Goal: Transaction & Acquisition: Subscribe to service/newsletter

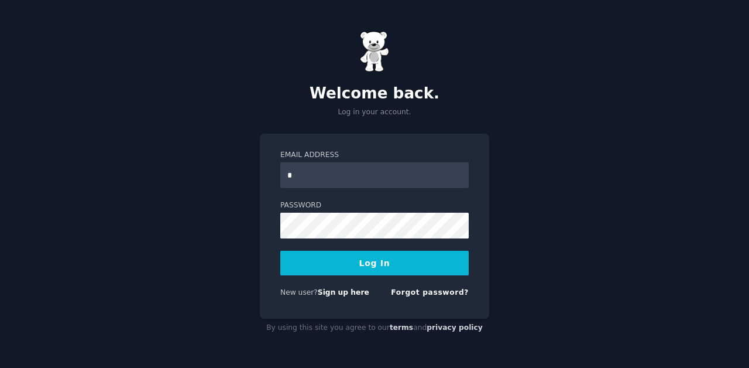
type input "**********"
click at [356, 265] on button "Log In" at bounding box center [374, 262] width 188 height 25
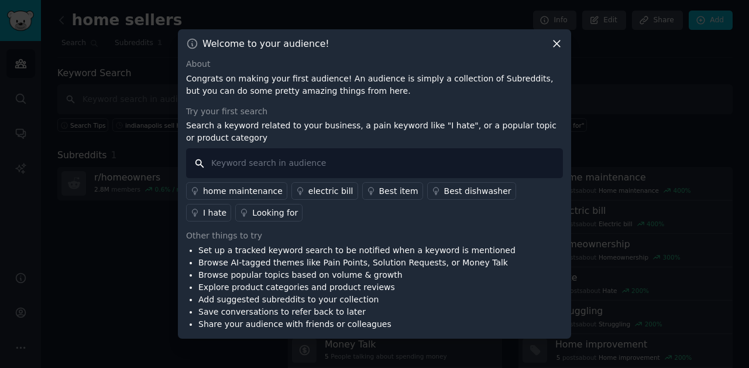
click at [241, 167] on input "text" at bounding box center [374, 163] width 377 height 30
type input "home ownership"
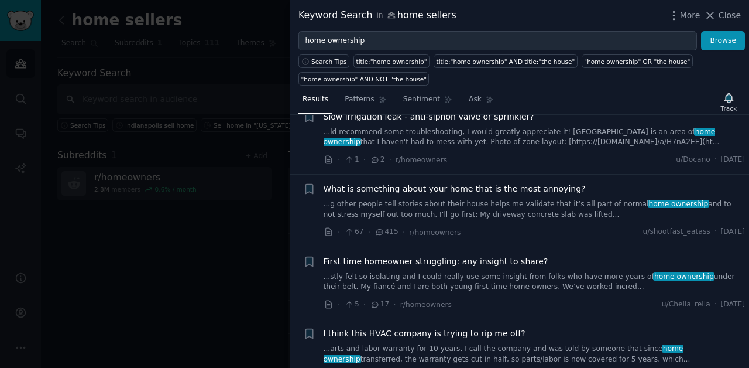
scroll to position [332, 0]
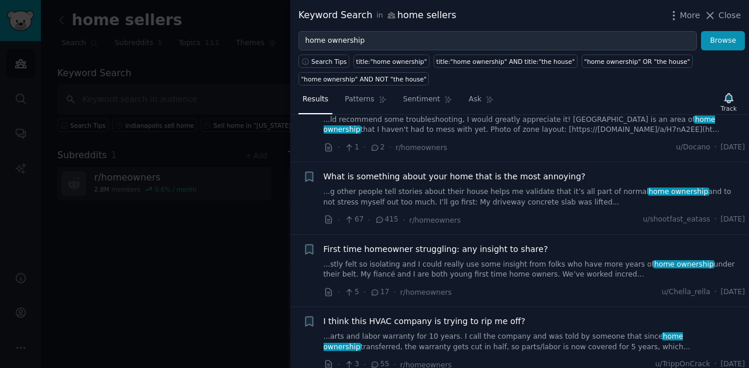
click at [427, 170] on span "What is something about your home that is the most annoying?" at bounding box center [455, 176] width 262 height 12
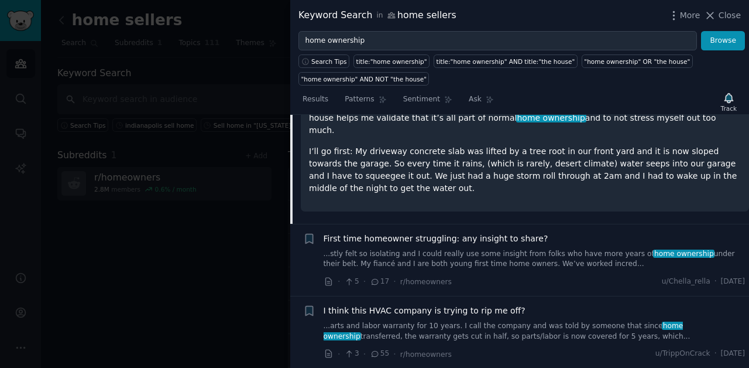
scroll to position [531, 0]
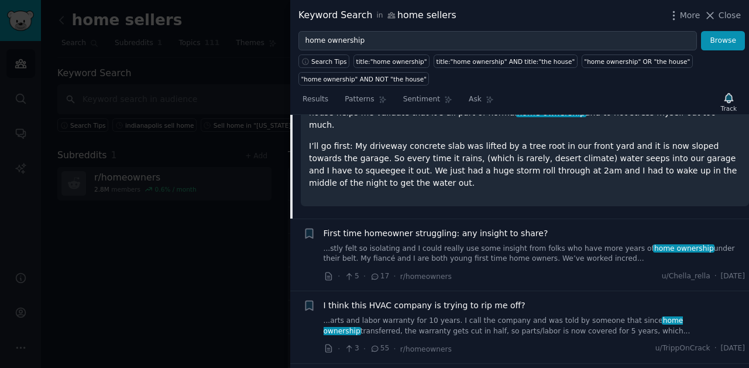
click at [464, 243] on link "...stly felt so isolating and I could really use some insight from folks who ha…" at bounding box center [535, 253] width 422 height 20
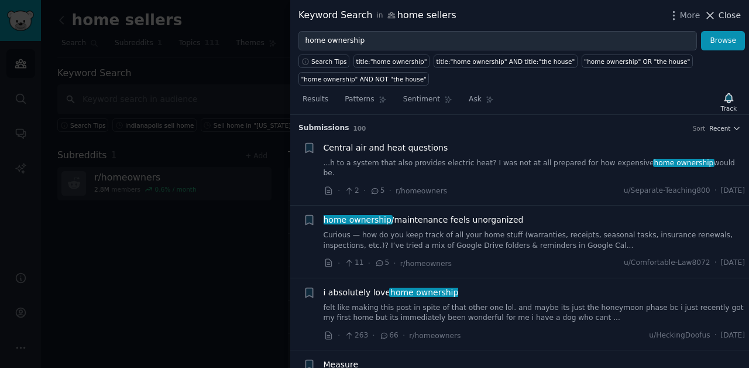
click at [730, 18] on span "Close" at bounding box center [730, 15] width 22 height 12
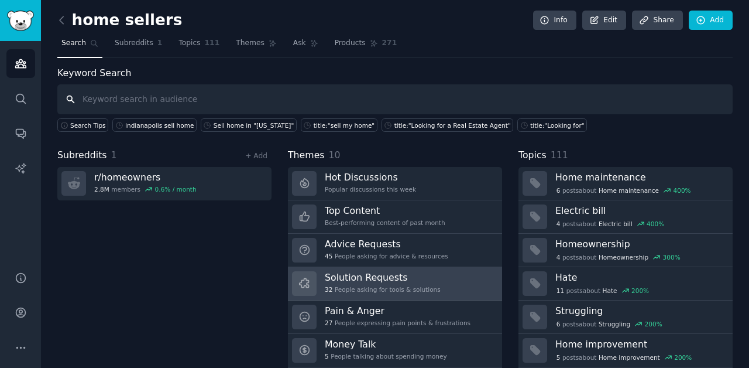
scroll to position [36, 0]
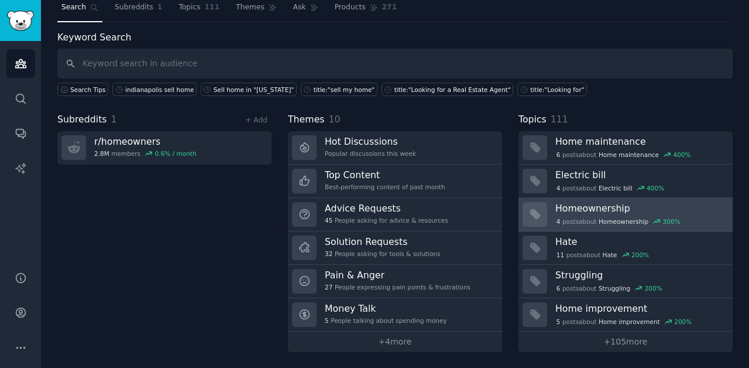
click at [596, 214] on div "4 post s about Homeownership 300 %" at bounding box center [639, 220] width 169 height 12
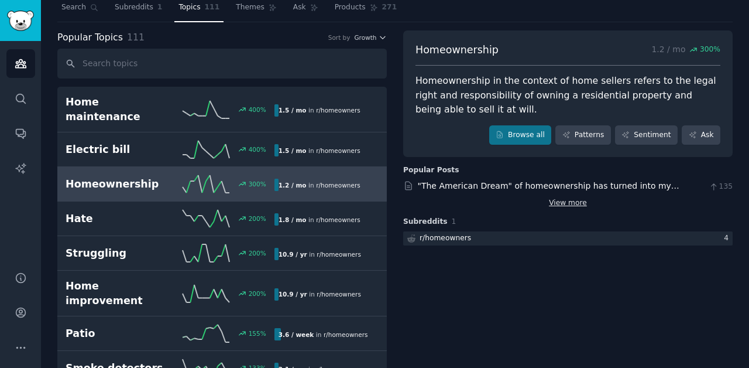
click at [570, 201] on link "View more" at bounding box center [568, 203] width 38 height 11
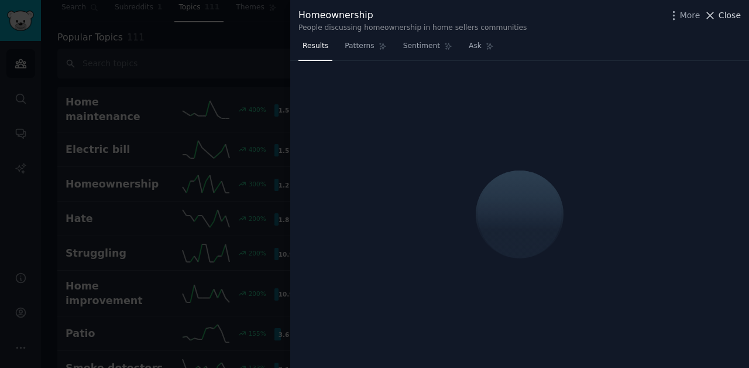
click at [718, 13] on button "Close" at bounding box center [722, 15] width 37 height 12
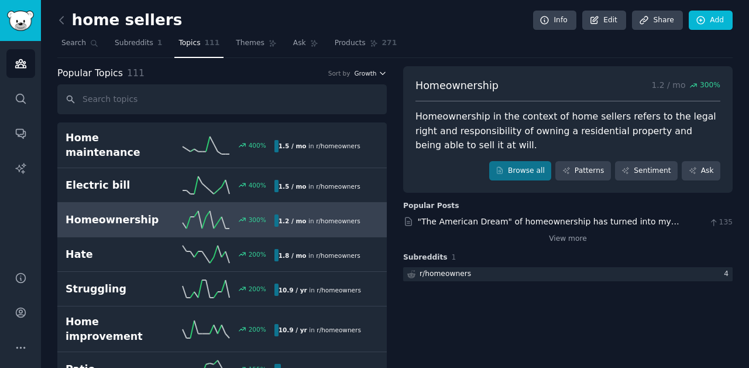
click at [379, 70] on icon "button" at bounding box center [383, 73] width 8 height 8
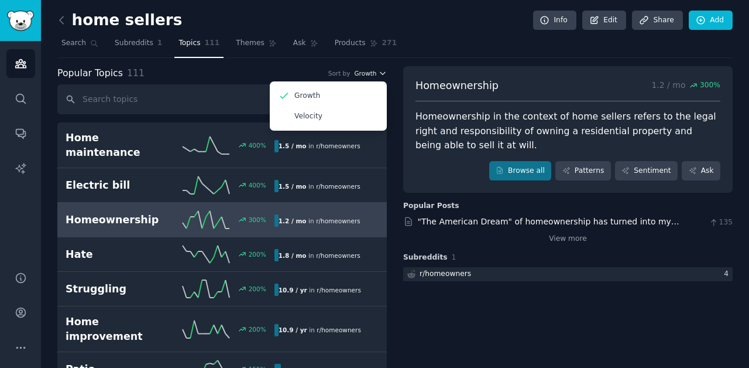
click at [379, 70] on icon "button" at bounding box center [383, 73] width 8 height 8
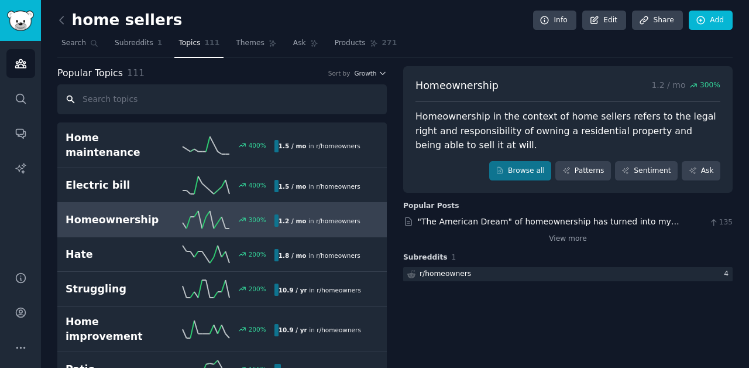
click at [92, 101] on input "text" at bounding box center [222, 99] width 330 height 30
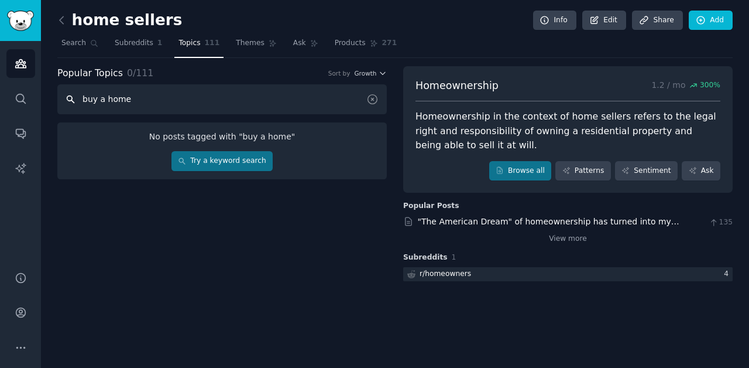
drag, startPoint x: 128, startPoint y: 99, endPoint x: 74, endPoint y: 99, distance: 53.8
click at [74, 99] on input "buy a home" at bounding box center [222, 99] width 330 height 30
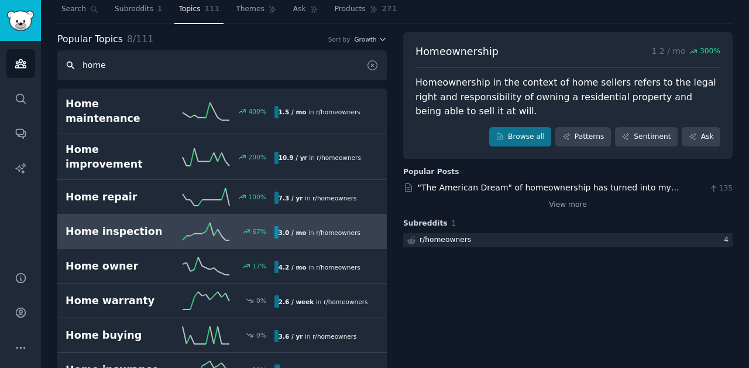
scroll to position [47, 0]
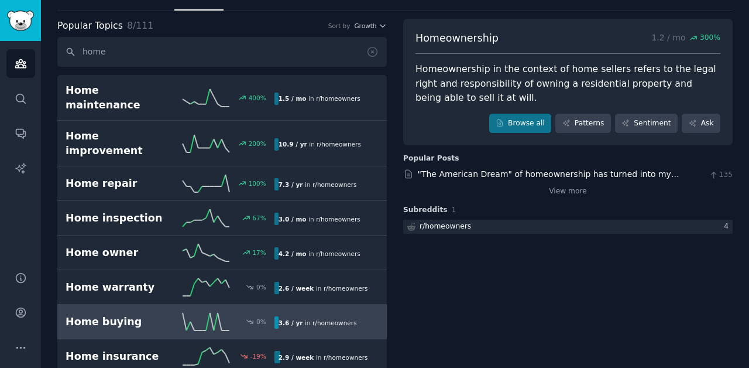
click at [136, 314] on h2 "Home buying" at bounding box center [118, 321] width 104 height 15
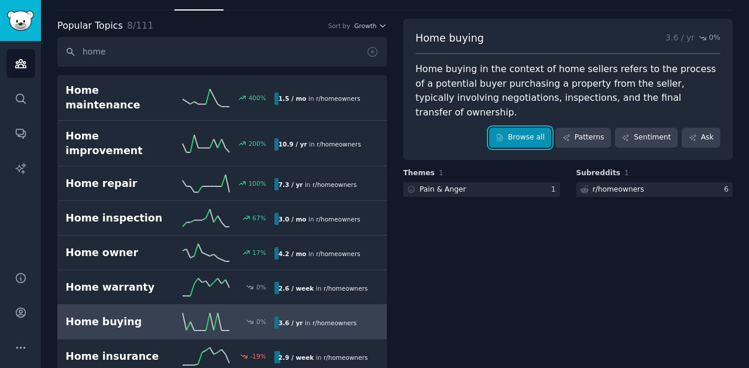
click at [518, 128] on link "Browse all" at bounding box center [520, 138] width 63 height 20
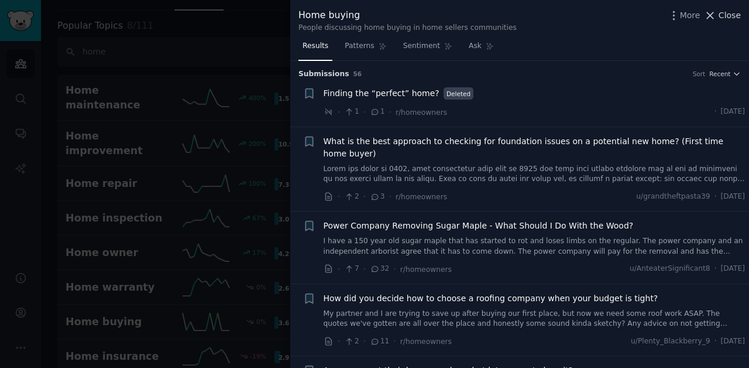
click at [728, 15] on span "Close" at bounding box center [730, 15] width 22 height 12
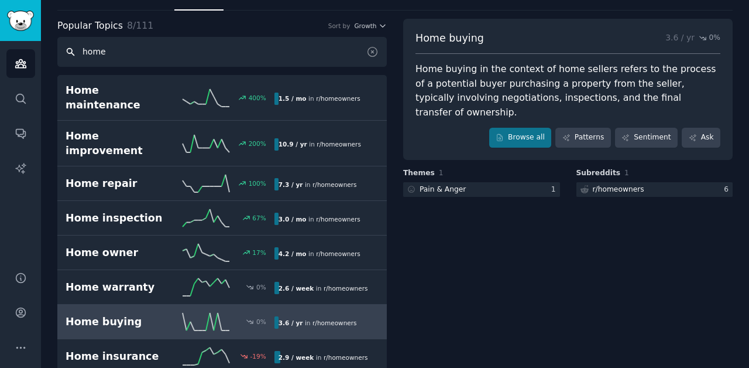
drag, startPoint x: 110, startPoint y: 52, endPoint x: 72, endPoint y: 49, distance: 38.2
click at [72, 49] on input "home" at bounding box center [222, 52] width 330 height 30
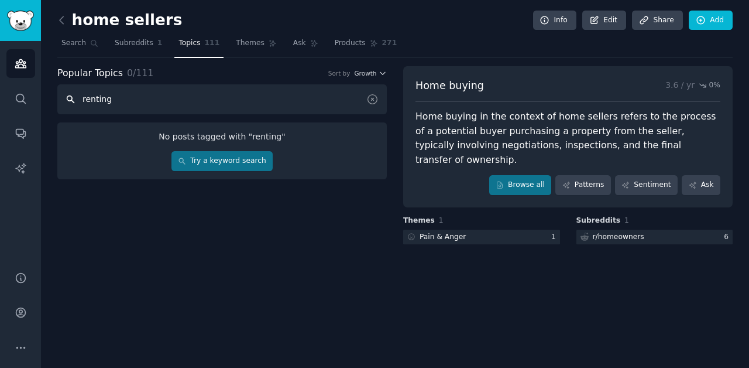
drag, startPoint x: 99, startPoint y: 98, endPoint x: 113, endPoint y: 97, distance: 14.1
click at [113, 97] on input "renting" at bounding box center [222, 99] width 330 height 30
drag, startPoint x: 107, startPoint y: 98, endPoint x: 82, endPoint y: 98, distance: 25.2
click at [82, 98] on input "rent" at bounding box center [222, 99] width 330 height 30
type input "credit"
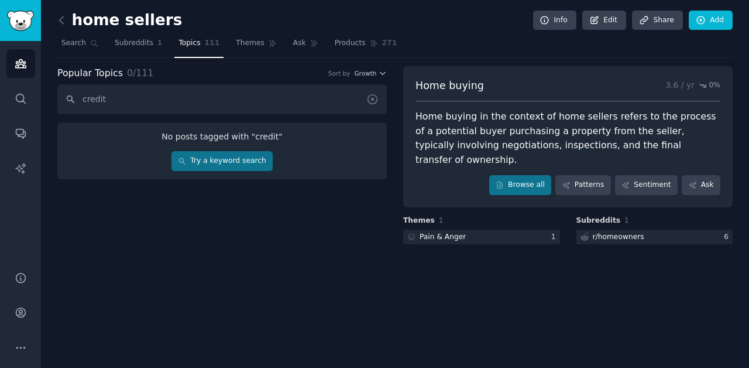
click at [370, 98] on icon at bounding box center [372, 99] width 12 height 12
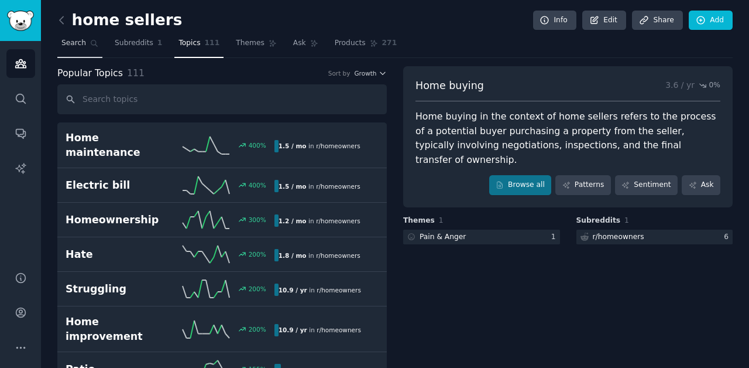
click at [74, 45] on span "Search" at bounding box center [73, 43] width 25 height 11
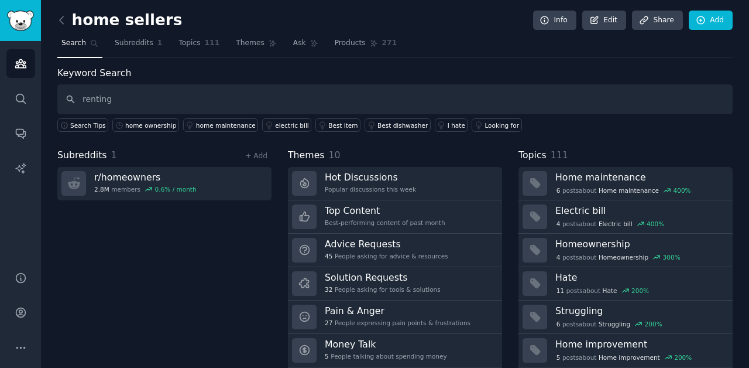
type input "renting"
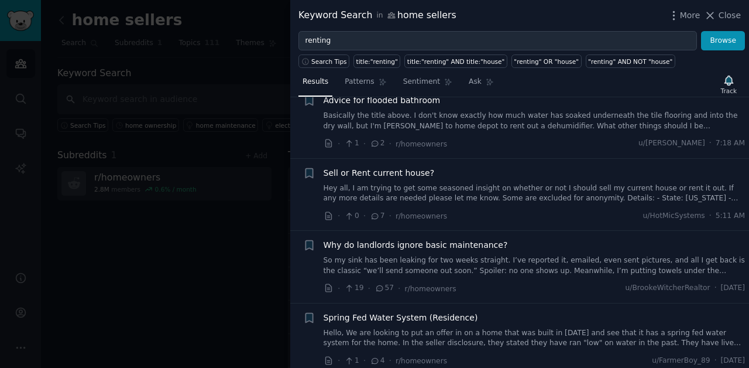
scroll to position [102, 0]
click at [458, 188] on link "Hey all, I am trying to get some seasoned insight on whether or not I should se…" at bounding box center [535, 193] width 422 height 20
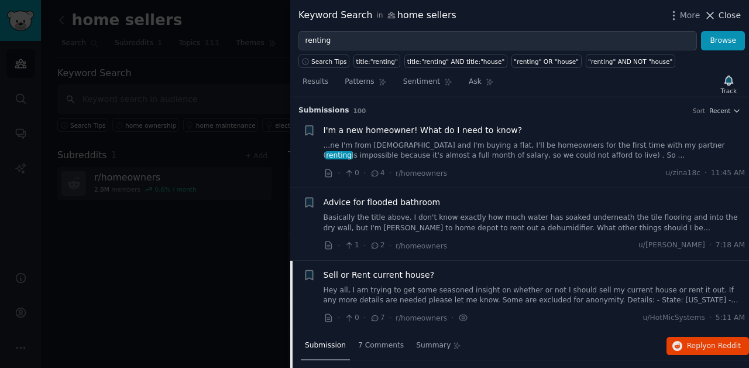
click at [726, 9] on span "Close" at bounding box center [730, 15] width 22 height 12
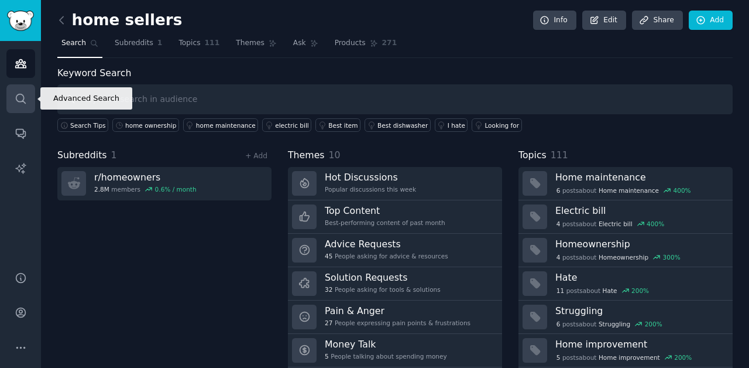
click at [22, 95] on icon "Sidebar" at bounding box center [21, 98] width 12 height 12
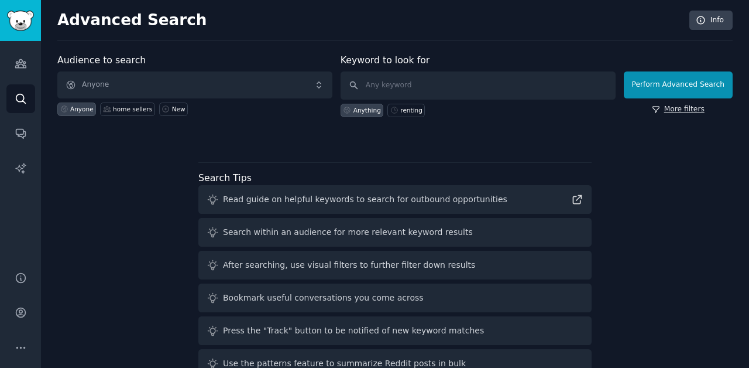
click at [692, 109] on link "More filters" at bounding box center [678, 109] width 53 height 11
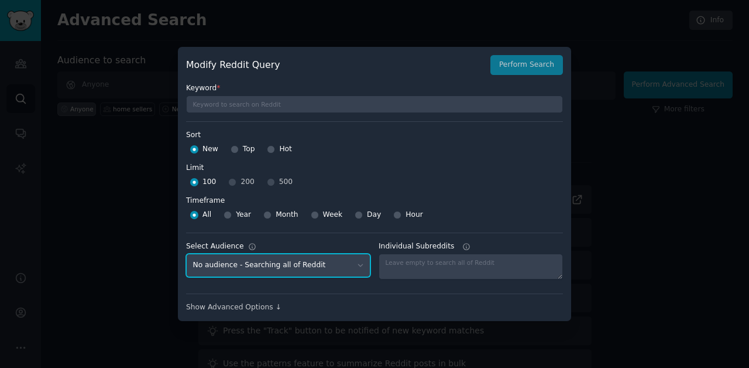
click at [331, 258] on select "No audience - Searching all of Reddit home sellers - 1 Subreddit" at bounding box center [278, 265] width 184 height 24
click at [254, 308] on div "Show Advanced Options ↓" at bounding box center [374, 307] width 377 height 11
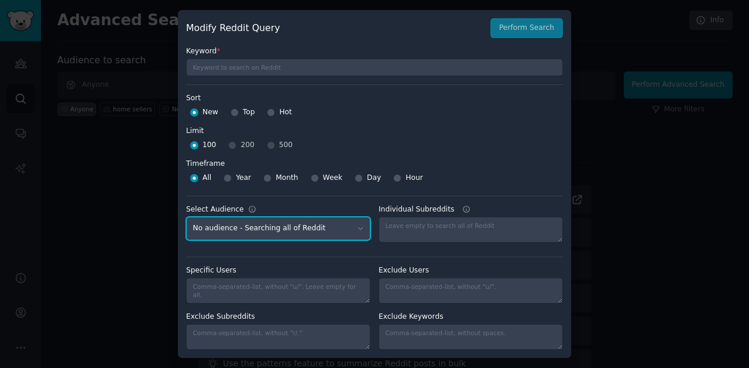
click at [301, 229] on select "No audience - Searching all of Reddit home sellers - 1 Subreddit" at bounding box center [278, 229] width 184 height 24
click at [186, 217] on select "No audience - Searching all of Reddit home sellers - 1 Subreddit" at bounding box center [278, 229] width 184 height 24
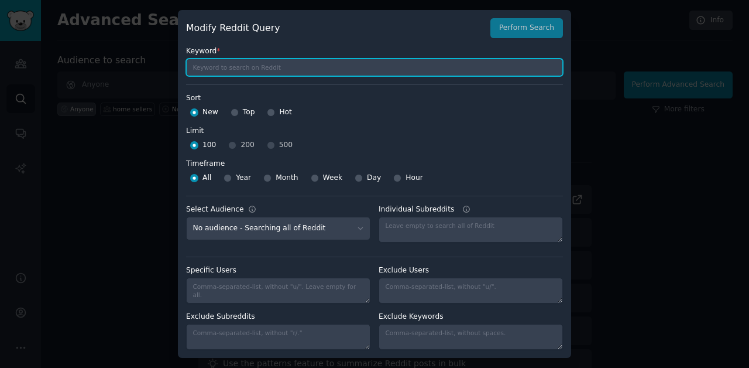
click at [238, 66] on input "text" at bounding box center [374, 68] width 377 height 18
type input "[GEOGRAPHIC_DATA]"
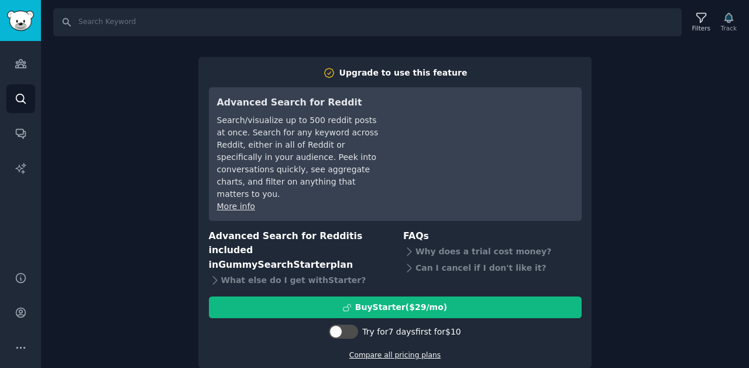
click at [424, 351] on link "Compare all pricing plans" at bounding box center [394, 355] width 91 height 8
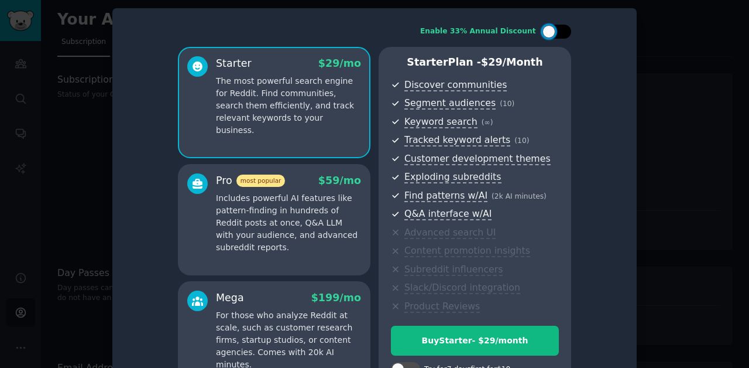
click at [552, 28] on div at bounding box center [549, 31] width 13 height 13
checkbox input "true"
click at [598, 132] on div "Enable 33% Annual Discount Starter $ 29 $ 19 /mo The most powerful search engin…" at bounding box center [375, 208] width 508 height 384
click at [77, 132] on div at bounding box center [374, 184] width 749 height 368
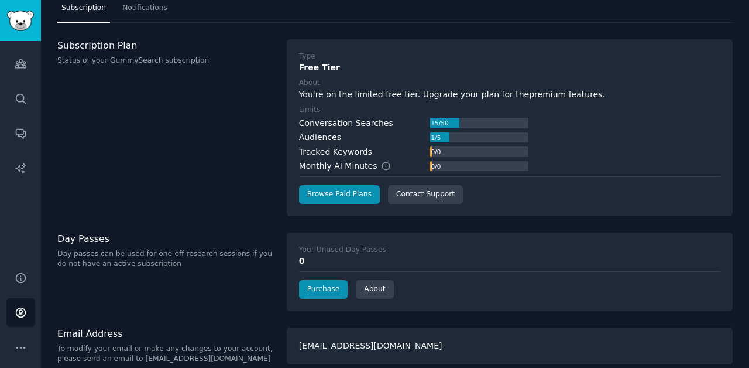
scroll to position [46, 0]
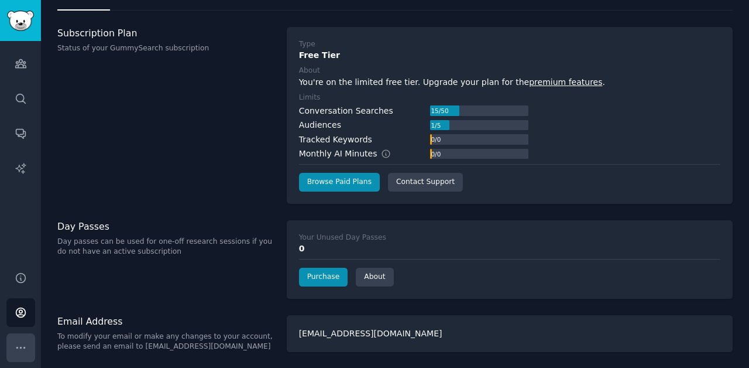
click at [19, 348] on icon "Sidebar" at bounding box center [21, 347] width 12 height 12
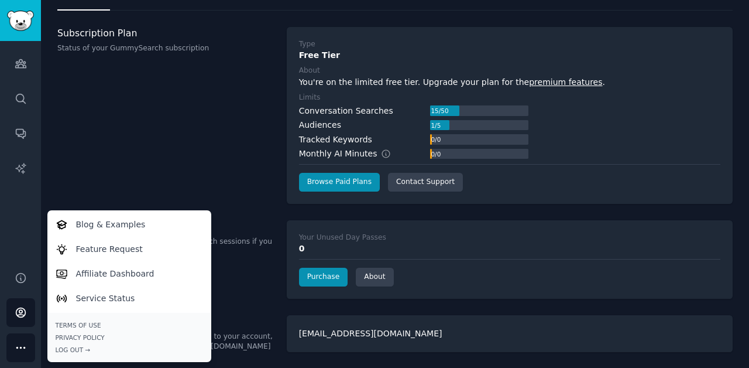
click at [19, 348] on icon "Sidebar" at bounding box center [21, 347] width 12 height 12
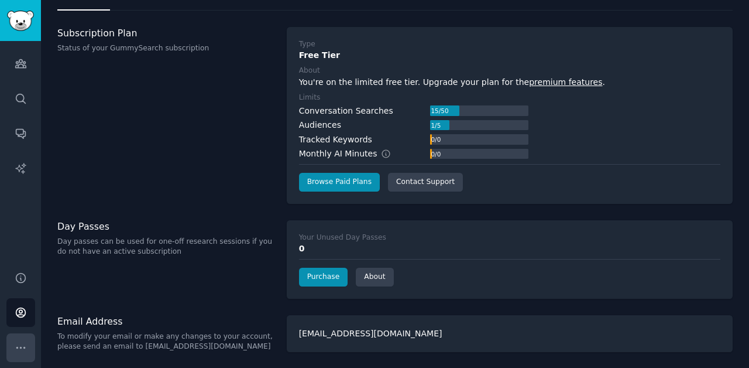
click at [19, 348] on icon "Sidebar" at bounding box center [21, 347] width 12 height 12
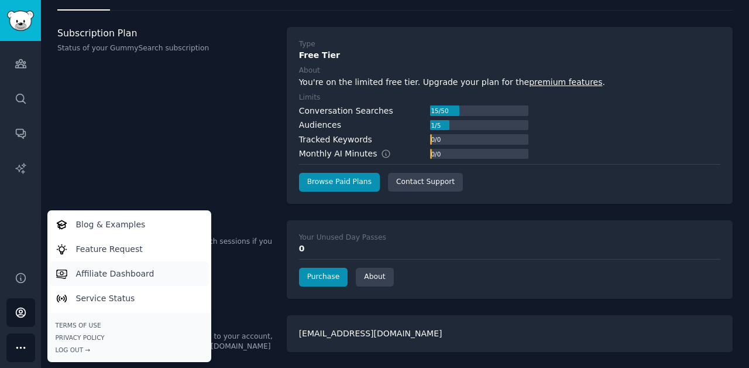
click at [101, 270] on p "Affiliate Dashboard" at bounding box center [115, 273] width 78 height 12
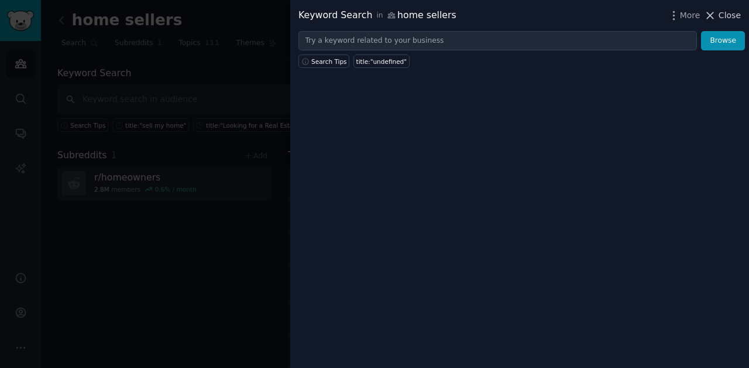
click at [725, 13] on span "Close" at bounding box center [730, 15] width 22 height 12
